Goal: Information Seeking & Learning: Learn about a topic

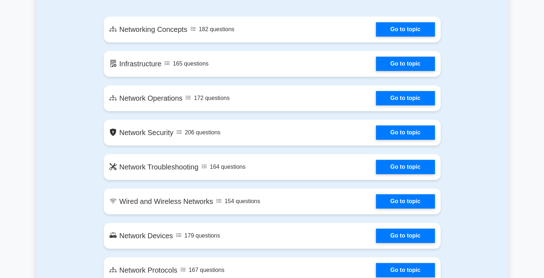
scroll to position [415, 0]
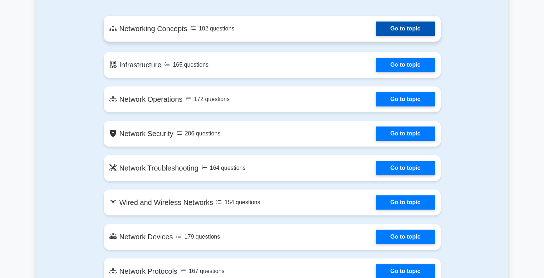
click at [376, 26] on link "Go to topic" at bounding box center [405, 28] width 59 height 14
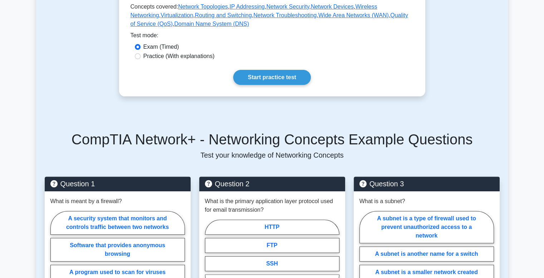
scroll to position [200, 0]
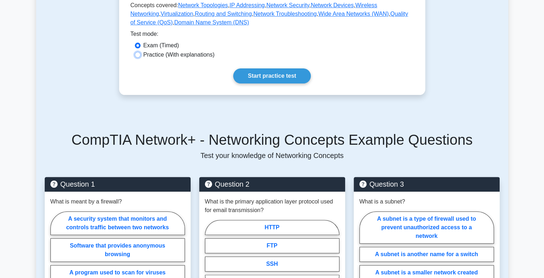
click at [137, 52] on input "Practice (With explanations)" at bounding box center [138, 55] width 6 height 6
radio input "true"
click at [135, 43] on input "Exam (Timed)" at bounding box center [138, 46] width 6 height 6
radio input "true"
click at [135, 52] on input "Practice (With explanations)" at bounding box center [138, 55] width 6 height 6
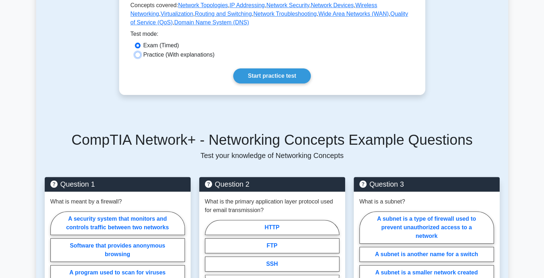
radio input "true"
click at [135, 43] on input "Exam (Timed)" at bounding box center [138, 46] width 6 height 6
radio input "true"
click at [135, 52] on input "Practice (With explanations)" at bounding box center [138, 55] width 6 height 6
radio input "true"
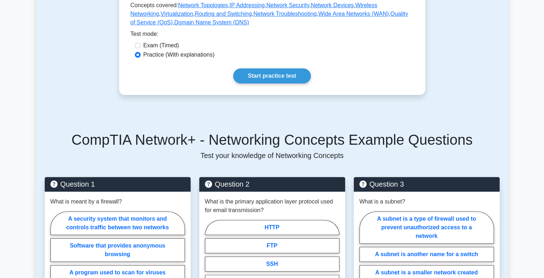
click at [135, 43] on input "Exam (Timed)" at bounding box center [138, 46] width 6 height 6
radio input "true"
click at [135, 52] on input "Practice (With explanations)" at bounding box center [138, 55] width 6 height 6
radio input "true"
click at [135, 43] on input "Exam (Timed)" at bounding box center [138, 46] width 6 height 6
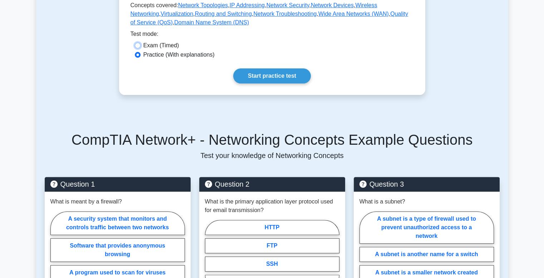
radio input "true"
click at [135, 52] on input "Practice (With explanations)" at bounding box center [138, 55] width 6 height 6
radio input "true"
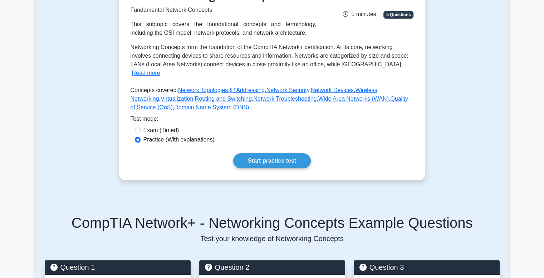
scroll to position [114, 0]
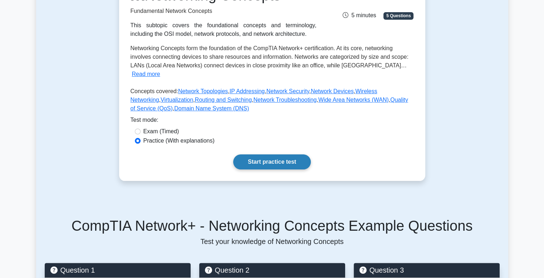
click at [273, 154] on link "Start practice test" at bounding box center [272, 161] width 78 height 15
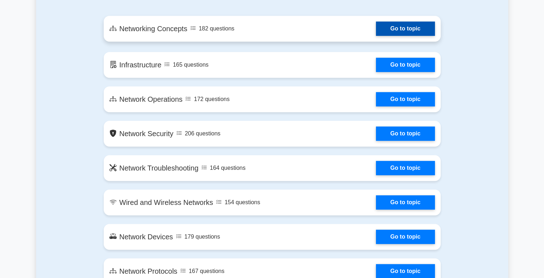
click at [414, 26] on link "Go to topic" at bounding box center [405, 28] width 59 height 14
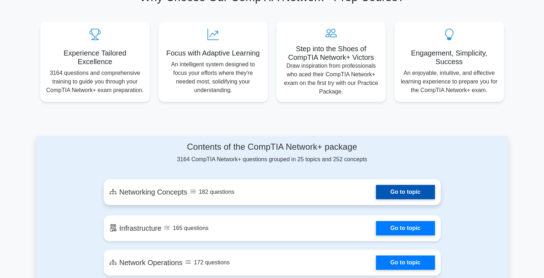
scroll to position [243, 0]
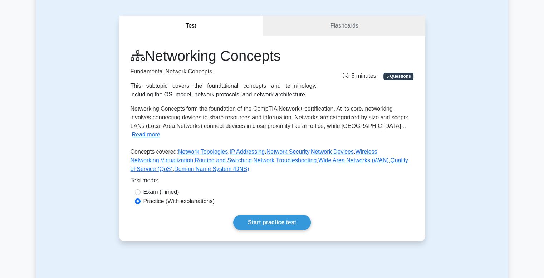
scroll to position [57, 0]
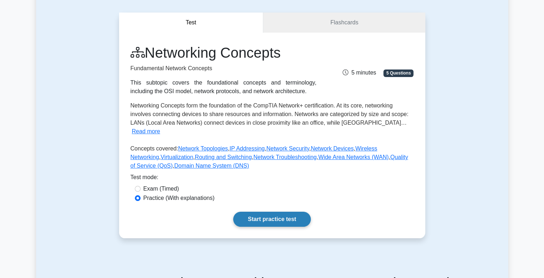
click at [262, 216] on link "Start practice test" at bounding box center [272, 218] width 78 height 15
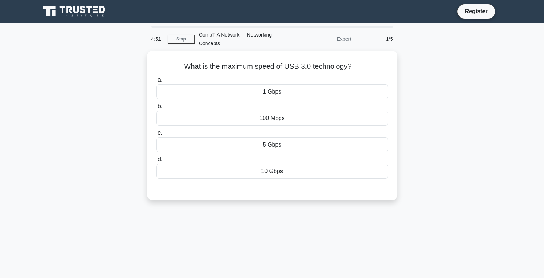
click at [344, 38] on div "Expert" at bounding box center [324, 39] width 63 height 14
click at [181, 39] on link "Stop" at bounding box center [181, 39] width 27 height 9
